Goal: Transaction & Acquisition: Purchase product/service

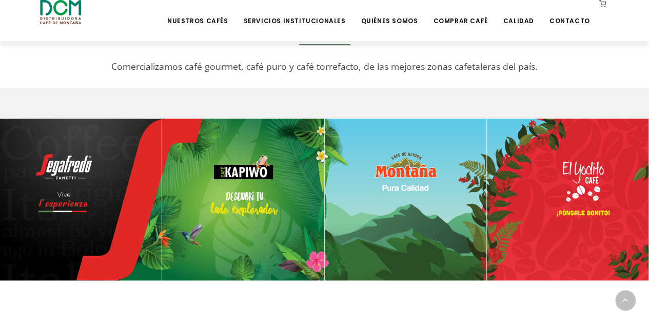
scroll to position [462, 0]
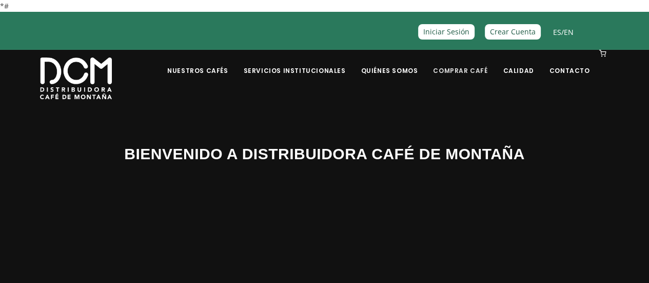
click at [476, 70] on link "Comprar Café" at bounding box center [460, 63] width 67 height 24
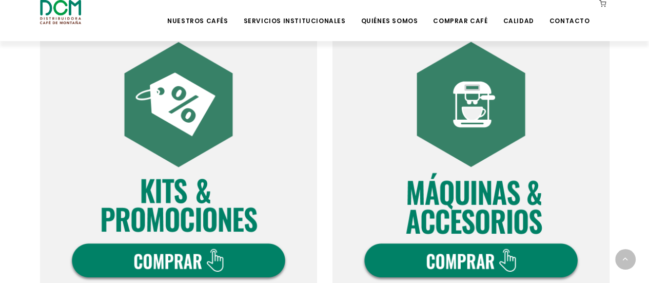
scroll to position [667, 0]
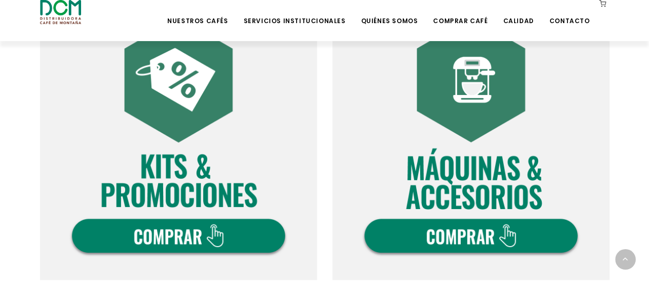
click at [215, 142] on img at bounding box center [178, 141] width 277 height 277
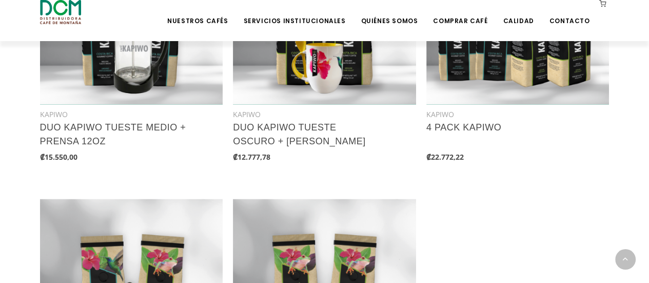
scroll to position [1128, 0]
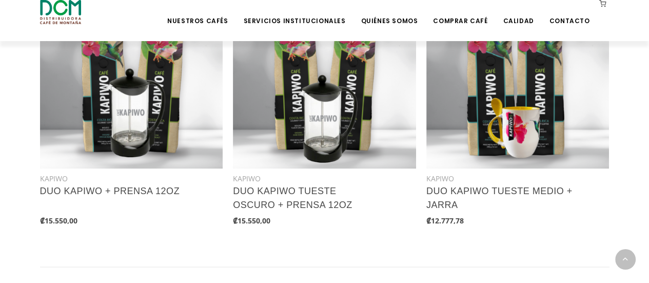
scroll to position [1335, 0]
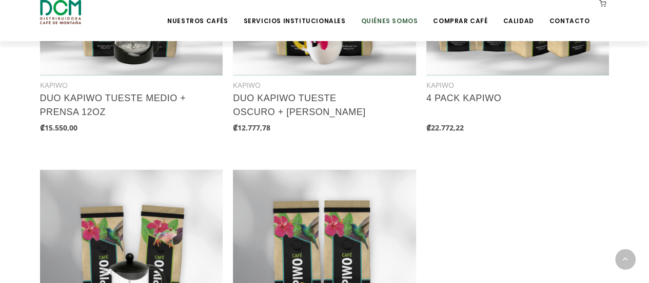
scroll to position [1181, 0]
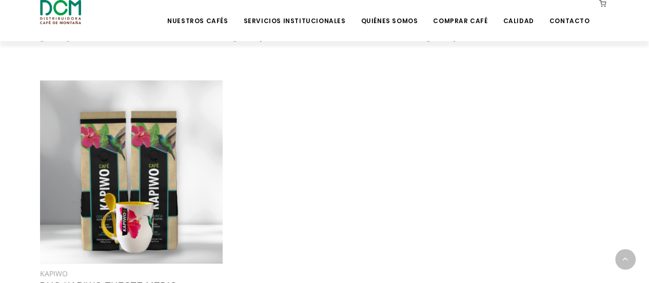
scroll to position [1130, 0]
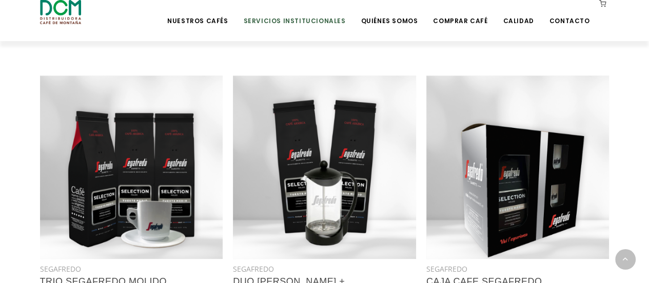
scroll to position [464, 0]
